Goal: Task Accomplishment & Management: Use online tool/utility

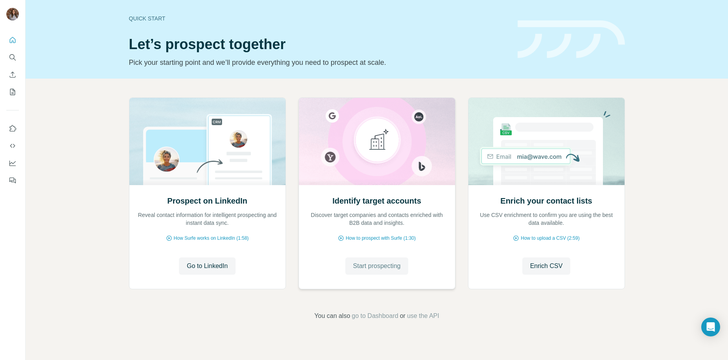
click at [386, 266] on span "Start prospecting" at bounding box center [377, 265] width 48 height 9
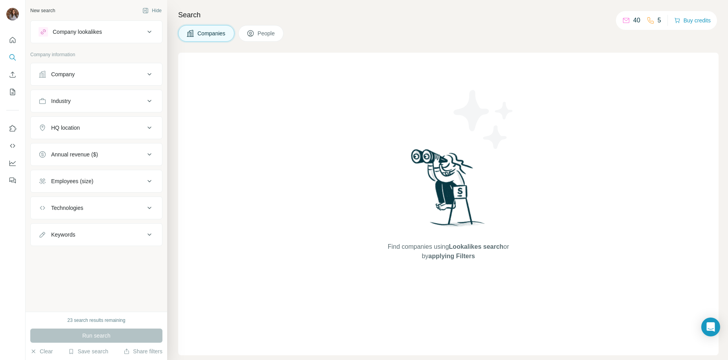
click at [86, 78] on div "Company" at bounding box center [92, 74] width 106 height 8
click at [92, 93] on input "text" at bounding box center [97, 94] width 116 height 14
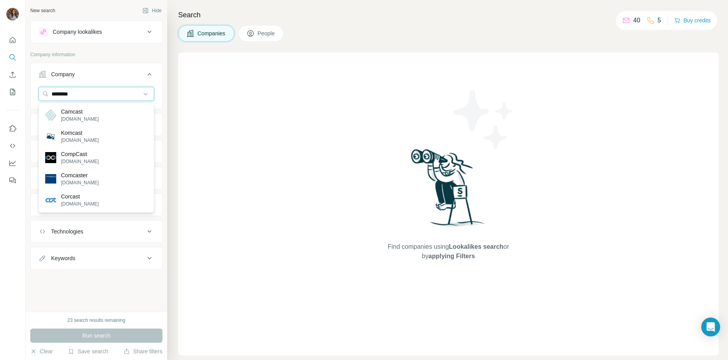
drag, startPoint x: 56, startPoint y: 94, endPoint x: 20, endPoint y: 93, distance: 35.8
click at [20, 93] on div "New search Hide Company lookalikes Company information Company ******* Industry…" at bounding box center [364, 180] width 728 height 360
type input "*******"
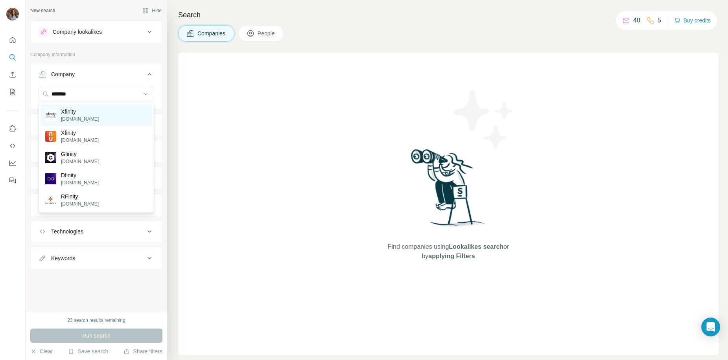
click at [102, 114] on div "Xfinity [DOMAIN_NAME]" at bounding box center [96, 115] width 112 height 21
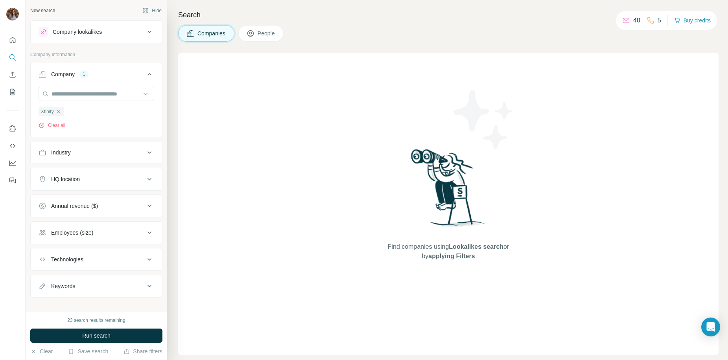
click at [92, 119] on div "Xfinity Clear all" at bounding box center [97, 108] width 116 height 42
click at [127, 336] on button "Run search" at bounding box center [96, 336] width 132 height 14
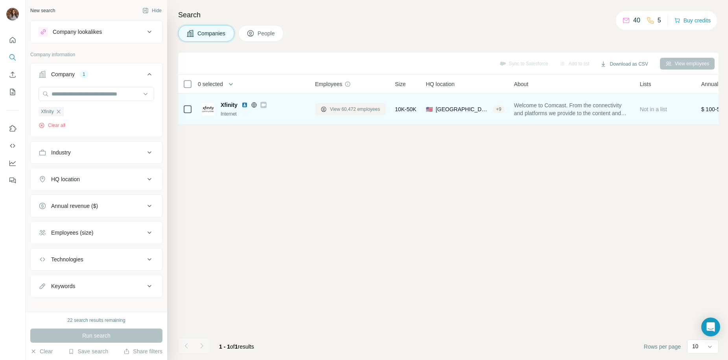
click at [361, 110] on span "View 60,472 employees" at bounding box center [355, 109] width 50 height 7
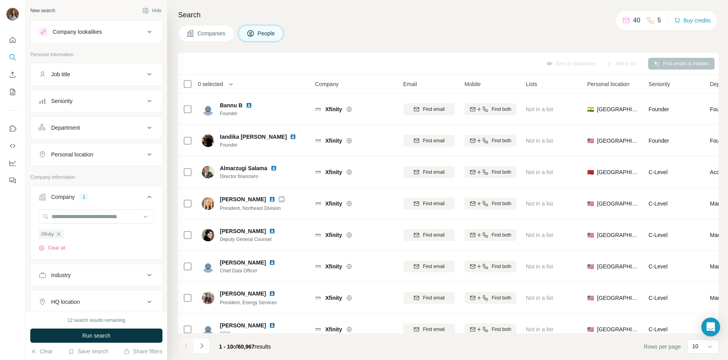
click at [121, 278] on div "Industry" at bounding box center [92, 275] width 106 height 8
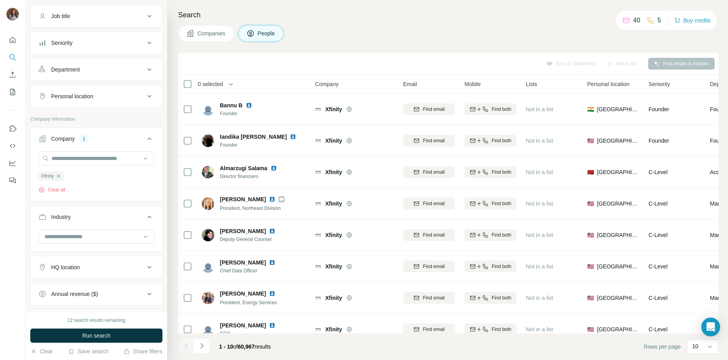
scroll to position [86, 0]
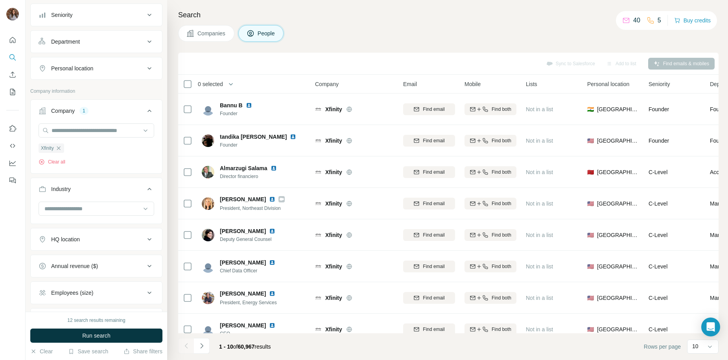
click at [147, 197] on button "Industry" at bounding box center [96, 191] width 131 height 22
click at [124, 189] on div "Industry" at bounding box center [92, 189] width 106 height 8
click at [100, 210] on input at bounding box center [92, 208] width 97 height 9
click at [94, 205] on input at bounding box center [92, 208] width 97 height 9
click at [98, 210] on input at bounding box center [92, 208] width 97 height 9
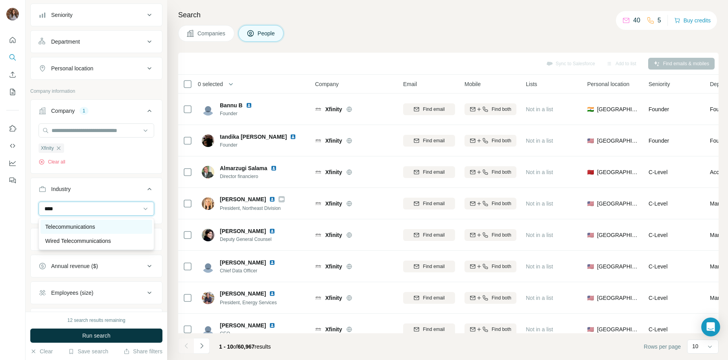
type input "****"
click at [102, 227] on div "Telecommunications" at bounding box center [96, 227] width 102 height 8
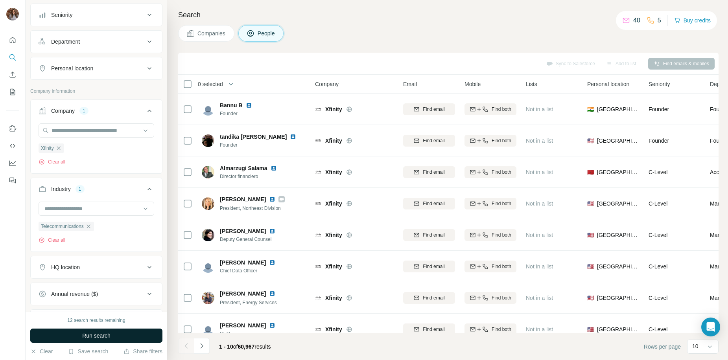
click at [118, 335] on button "Run search" at bounding box center [96, 336] width 132 height 14
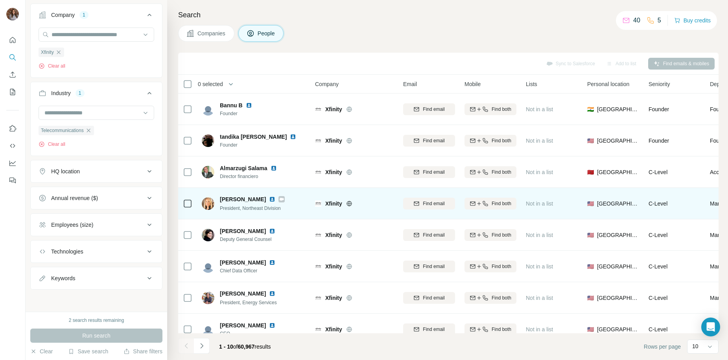
scroll to position [75, 0]
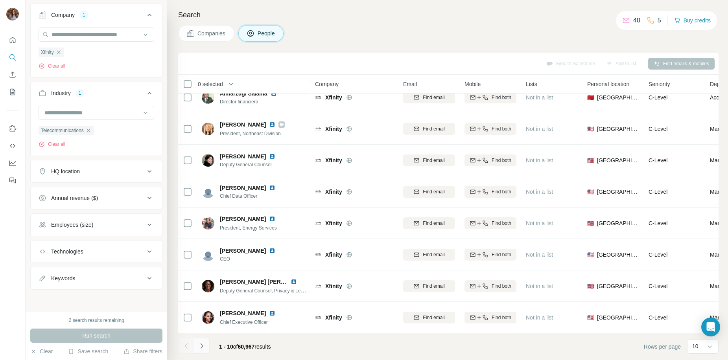
click at [203, 347] on icon "Navigate to next page" at bounding box center [202, 346] width 8 height 8
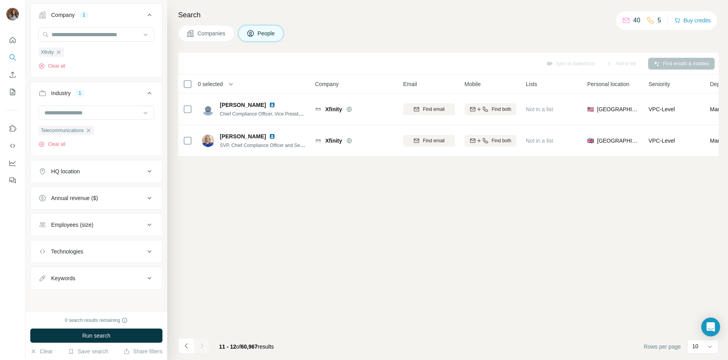
scroll to position [0, 0]
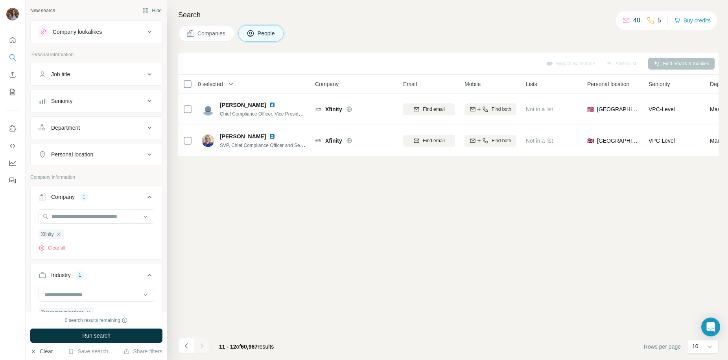
click at [44, 350] on button "Clear" at bounding box center [41, 352] width 22 height 8
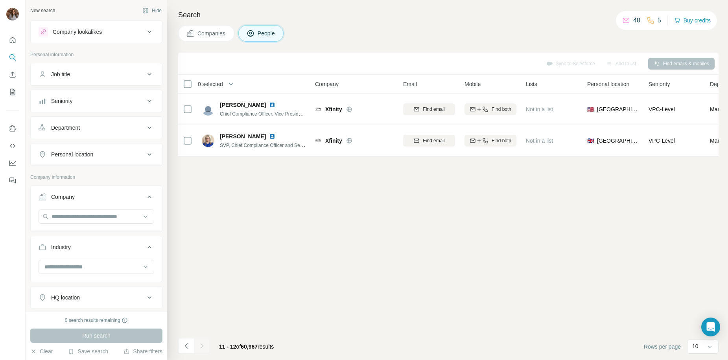
click at [147, 25] on button "Company lookalikes" at bounding box center [96, 31] width 131 height 19
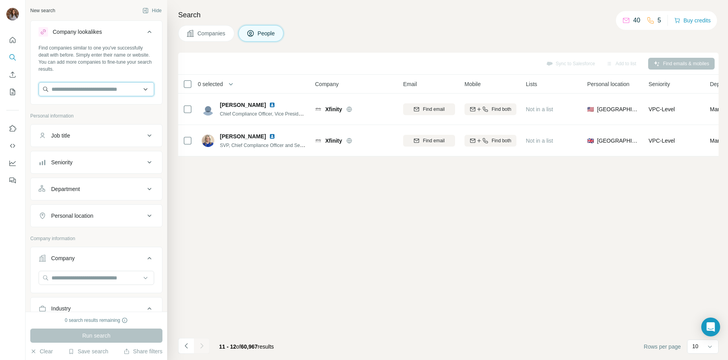
click at [99, 90] on input "text" at bounding box center [97, 89] width 116 height 14
click at [112, 90] on input "text" at bounding box center [97, 89] width 116 height 14
paste input "**********"
type input "**********"
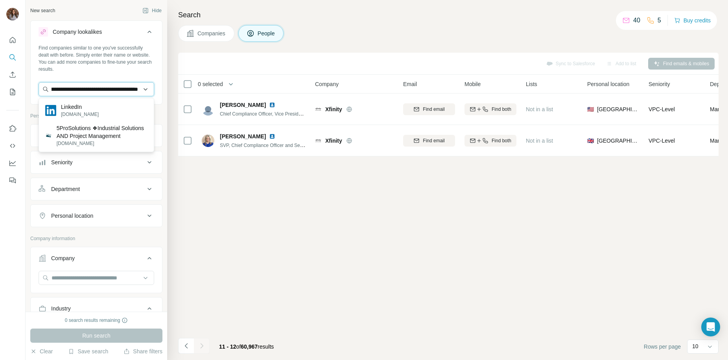
click at [128, 89] on input "**********" at bounding box center [97, 89] width 116 height 14
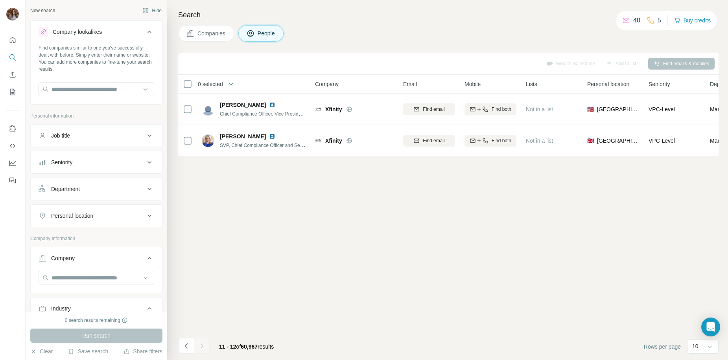
click at [333, 251] on div "Sync to Salesforce Add to list Find emails & mobiles 0 selected People Company …" at bounding box center [448, 206] width 540 height 307
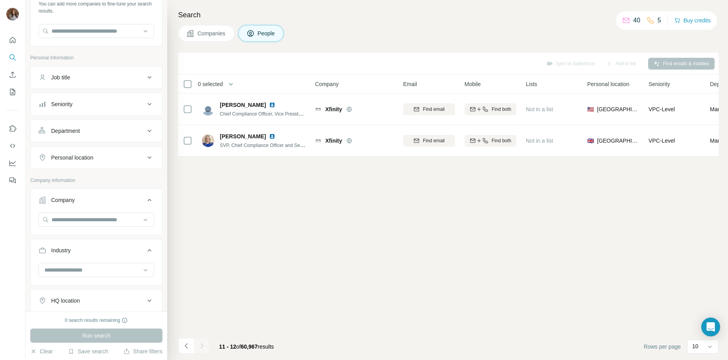
scroll to position [71, 0]
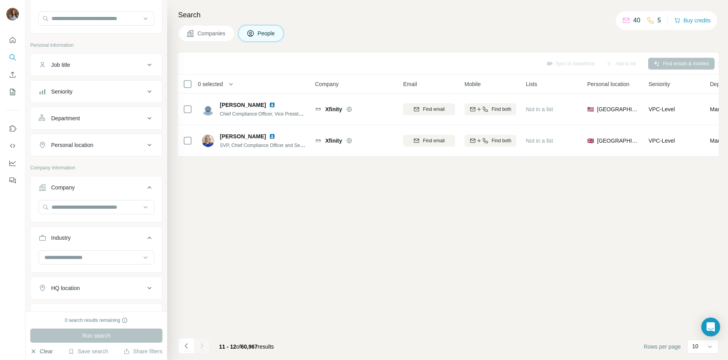
click at [44, 353] on button "Clear" at bounding box center [41, 352] width 22 height 8
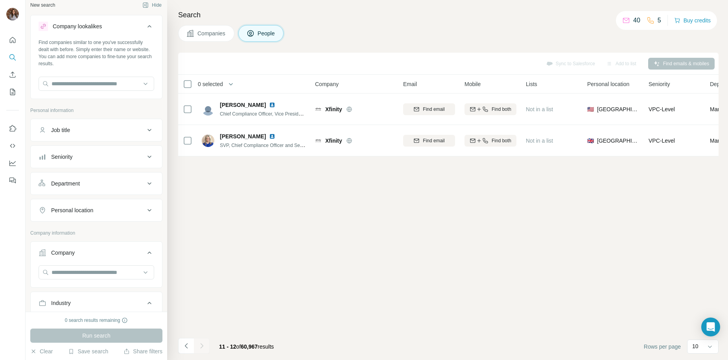
scroll to position [0, 0]
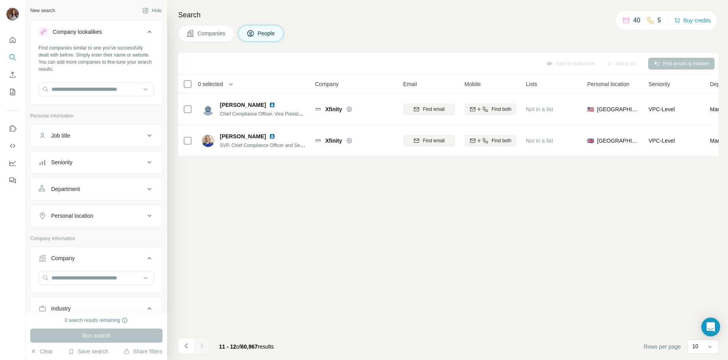
click at [200, 28] on button "Companies" at bounding box center [206, 33] width 56 height 17
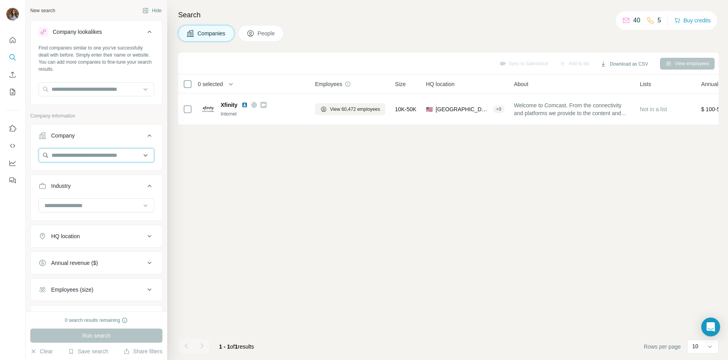
click at [105, 153] on input "text" at bounding box center [97, 155] width 116 height 14
type input "********"
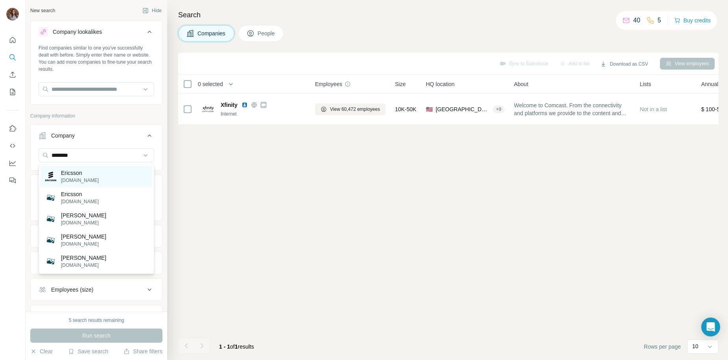
click at [91, 176] on div "Ericsson [DOMAIN_NAME]" at bounding box center [96, 176] width 112 height 21
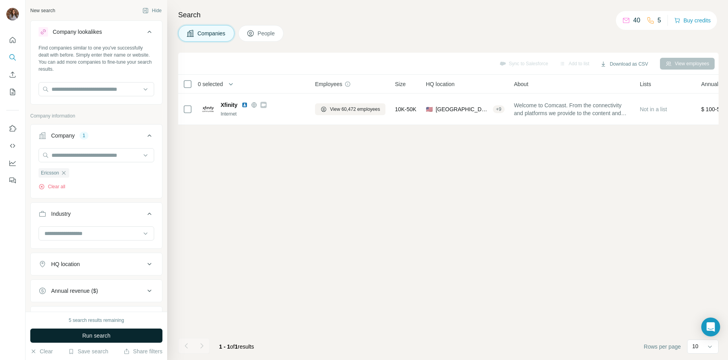
click at [112, 337] on button "Run search" at bounding box center [96, 336] width 132 height 14
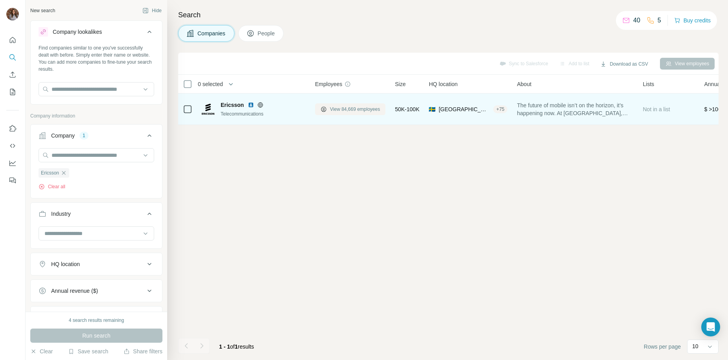
click at [342, 109] on span "View 84,669 employees" at bounding box center [355, 109] width 50 height 7
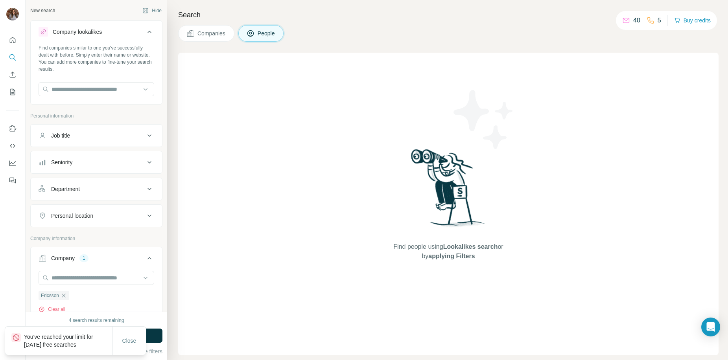
click at [215, 34] on span "Companies" at bounding box center [211, 33] width 29 height 8
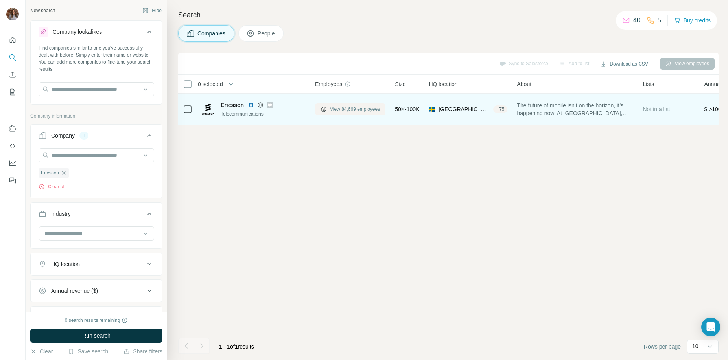
click at [341, 109] on span "View 84,669 employees" at bounding box center [355, 109] width 50 height 7
